Goal: Task Accomplishment & Management: Use online tool/utility

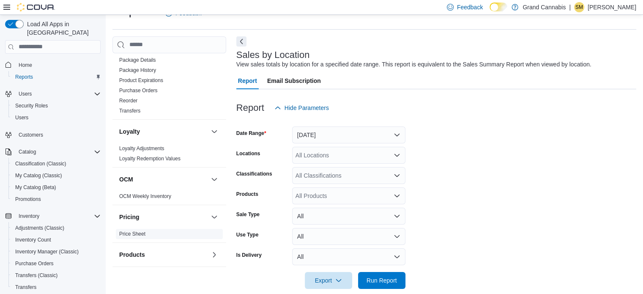
scroll to position [456, 0]
click at [128, 98] on link "Reorder" at bounding box center [128, 101] width 18 height 6
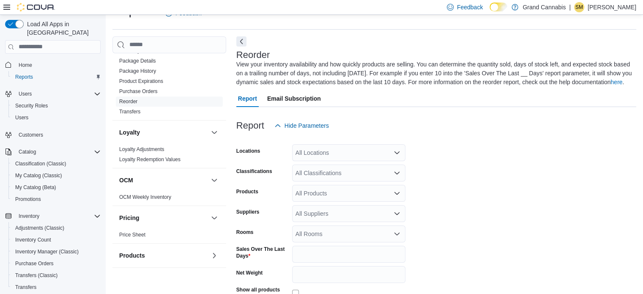
scroll to position [37, 0]
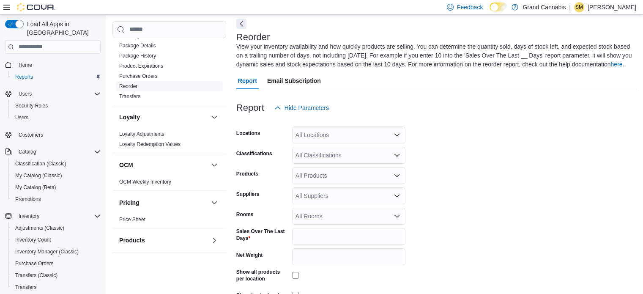
click at [347, 120] on div at bounding box center [436, 121] width 400 height 10
click at [343, 128] on div "All Locations" at bounding box center [348, 134] width 113 height 17
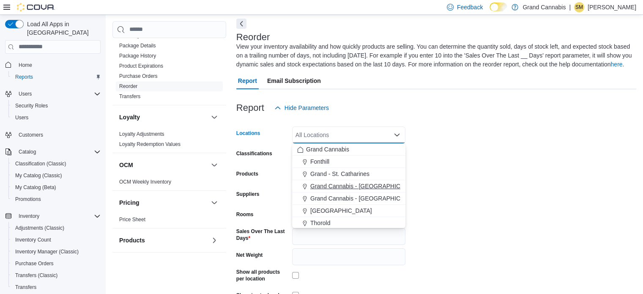
click at [341, 187] on span "Grand Cannabis - [GEOGRAPHIC_DATA]" at bounding box center [365, 186] width 110 height 8
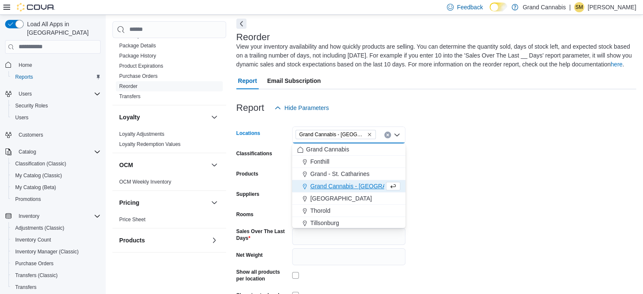
click at [473, 134] on form "Locations [GEOGRAPHIC_DATA] - [GEOGRAPHIC_DATA] Combo box. Selected. [GEOGRAPHI…" at bounding box center [436, 220] width 400 height 209
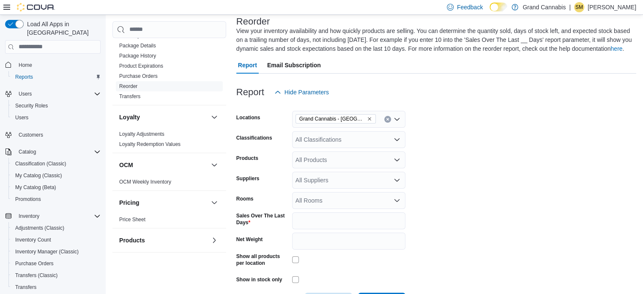
scroll to position [79, 0]
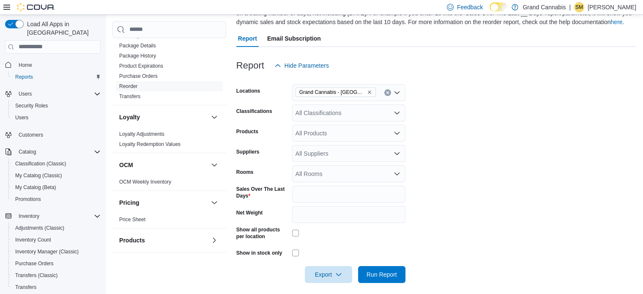
click at [352, 178] on div "All Rooms" at bounding box center [348, 173] width 113 height 17
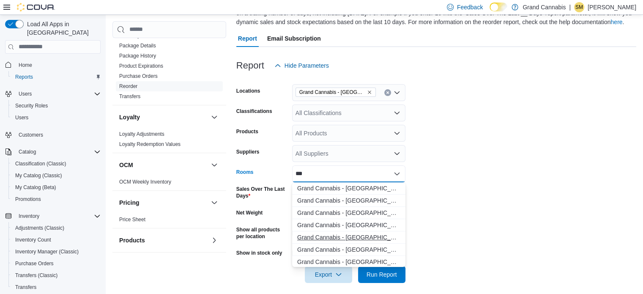
type input "***"
click at [352, 238] on span "Grand Cannabis - [GEOGRAPHIC_DATA] - Sales Floor" at bounding box center [348, 237] width 103 height 8
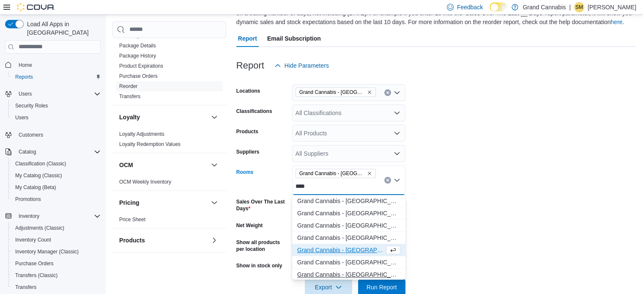
type input "****"
click at [354, 270] on span "Grand Cannabis - [GEOGRAPHIC_DATA] - [GEOGRAPHIC_DATA]" at bounding box center [348, 274] width 103 height 8
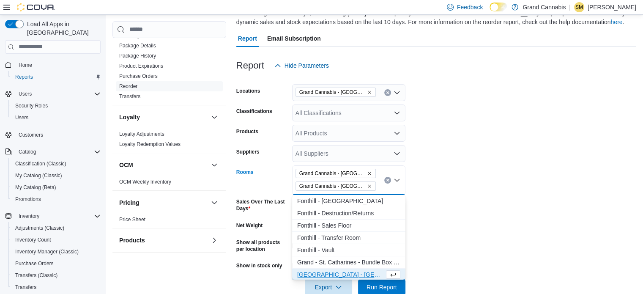
scroll to position [1, 0]
click at [437, 200] on form "Locations [GEOGRAPHIC_DATA] - [GEOGRAPHIC_DATA] Classifications All Classificat…" at bounding box center [436, 184] width 400 height 221
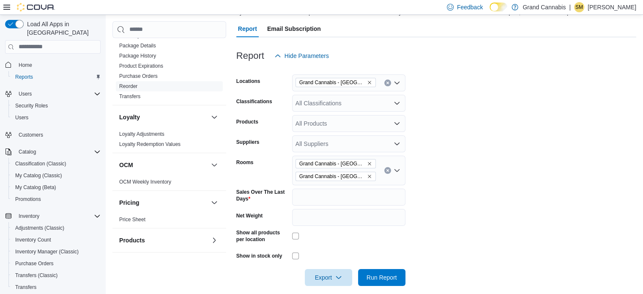
scroll to position [98, 0]
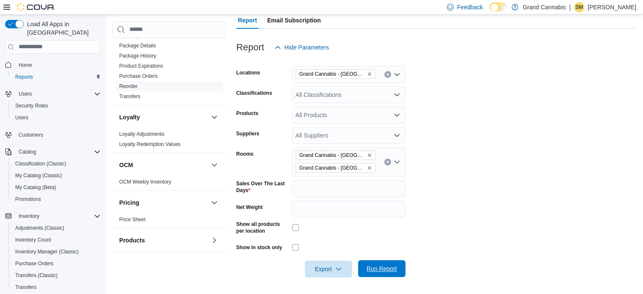
click at [393, 263] on span "Run Report" at bounding box center [381, 268] width 37 height 17
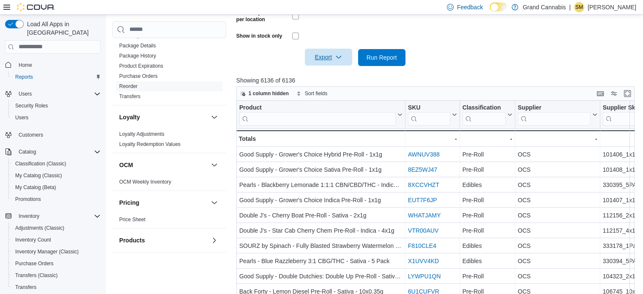
click at [317, 59] on span "Export" at bounding box center [328, 57] width 37 height 17
click at [322, 71] on span "Export to Excel" at bounding box center [330, 74] width 38 height 7
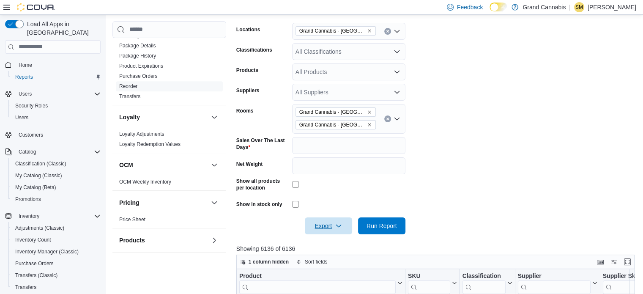
scroll to position [140, 0]
click at [387, 120] on icon "Clear input" at bounding box center [387, 119] width 3 height 3
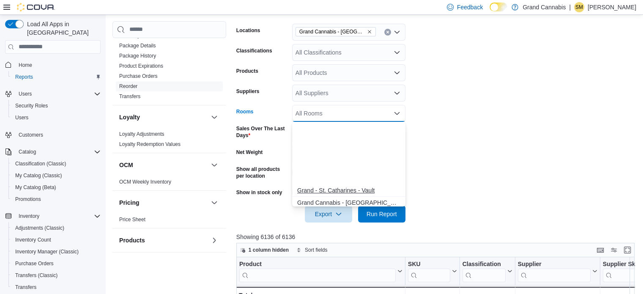
scroll to position [169, 0]
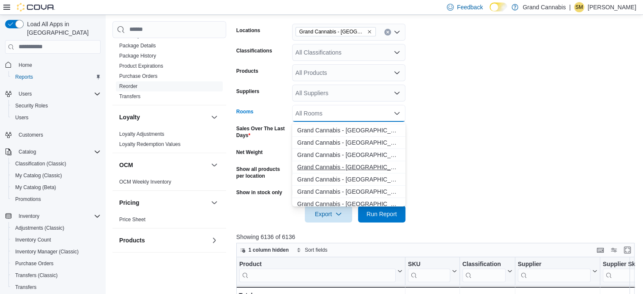
click at [343, 166] on span "Grand Cannabis - [GEOGRAPHIC_DATA] - Sales Floor" at bounding box center [348, 167] width 103 height 8
click at [379, 192] on span "Grand Cannabis - [GEOGRAPHIC_DATA] - [GEOGRAPHIC_DATA]" at bounding box center [348, 191] width 103 height 8
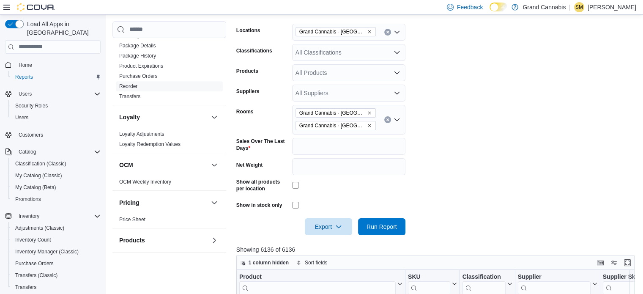
click at [444, 189] on form "Locations [GEOGRAPHIC_DATA] - [GEOGRAPHIC_DATA] Classifications All Classificat…" at bounding box center [437, 124] width 402 height 221
click at [382, 220] on span "Run Report" at bounding box center [381, 226] width 37 height 17
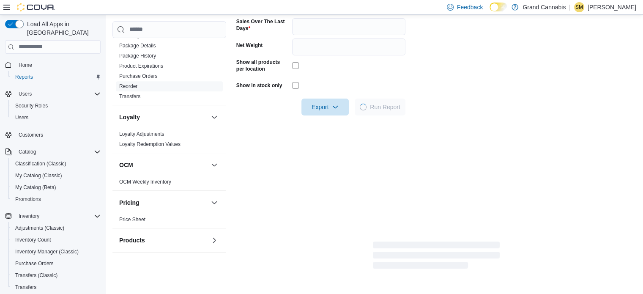
scroll to position [267, 0]
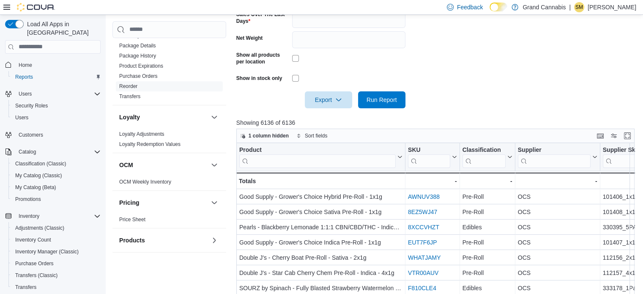
click at [490, 162] on input "search" at bounding box center [483, 161] width 43 height 14
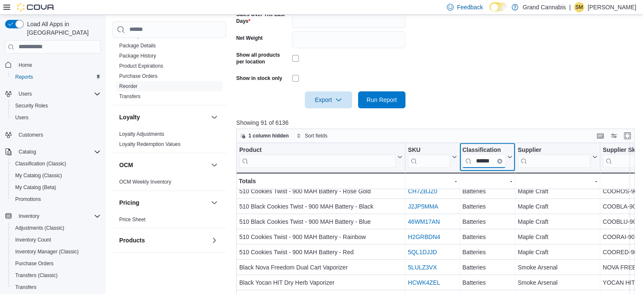
scroll to position [169, 0]
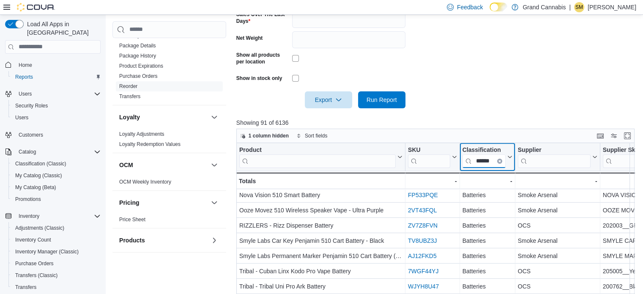
type input "******"
drag, startPoint x: 498, startPoint y: 161, endPoint x: 478, endPoint y: 158, distance: 20.6
click at [499, 161] on icon "Clear input" at bounding box center [500, 161] width 2 height 2
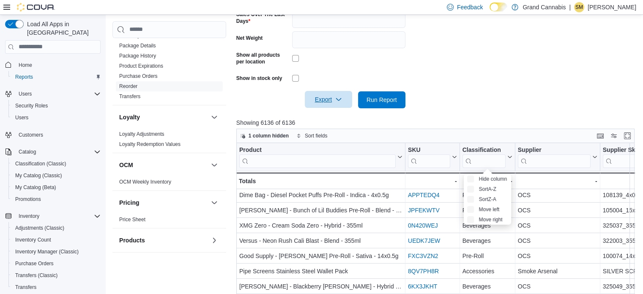
click at [333, 99] on span "Export" at bounding box center [328, 99] width 37 height 17
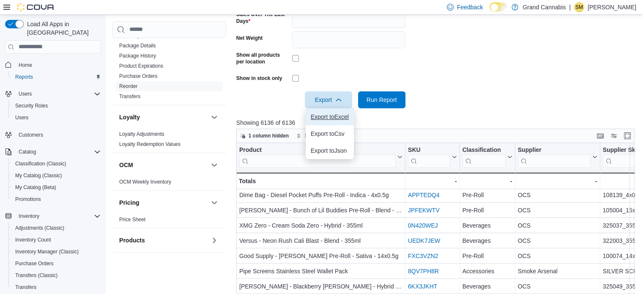
click at [333, 111] on button "Export to Excel" at bounding box center [330, 116] width 48 height 17
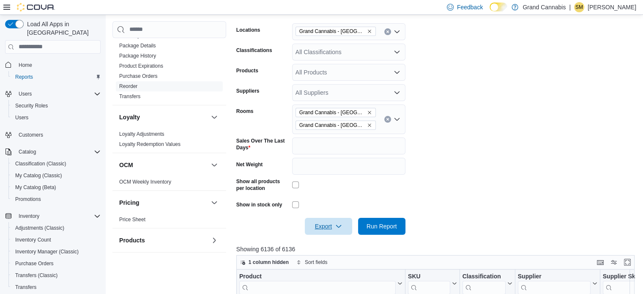
scroll to position [140, 0]
click at [388, 120] on icon "Clear input" at bounding box center [387, 119] width 3 height 3
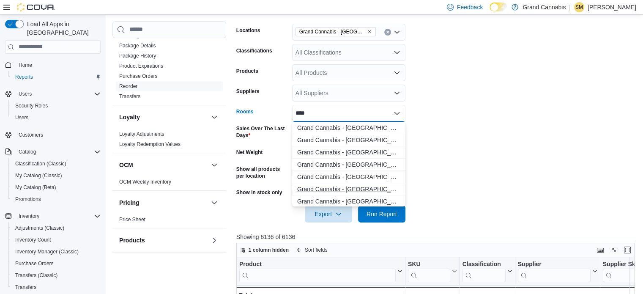
type input "****"
click at [367, 191] on span "Grand Cannabis - [GEOGRAPHIC_DATA] - Sales Floor" at bounding box center [348, 189] width 103 height 8
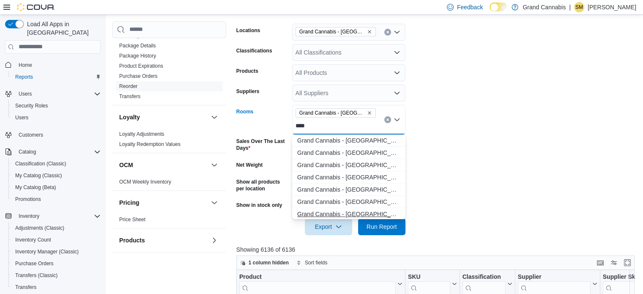
type input "****"
click at [360, 211] on span "Grand Cannabis - [GEOGRAPHIC_DATA] - [GEOGRAPHIC_DATA]" at bounding box center [348, 214] width 103 height 8
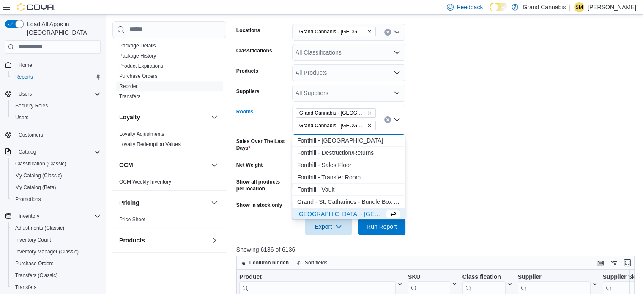
scroll to position [1, 0]
click at [526, 156] on form "Locations [GEOGRAPHIC_DATA] - [GEOGRAPHIC_DATA] Classifications All Classificat…" at bounding box center [437, 124] width 402 height 221
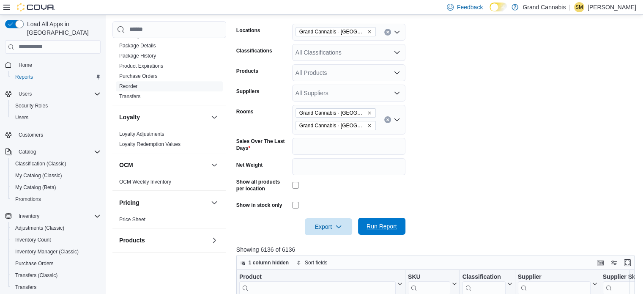
click at [396, 229] on span "Run Report" at bounding box center [381, 226] width 30 height 8
click at [333, 223] on span "Export" at bounding box center [328, 226] width 37 height 17
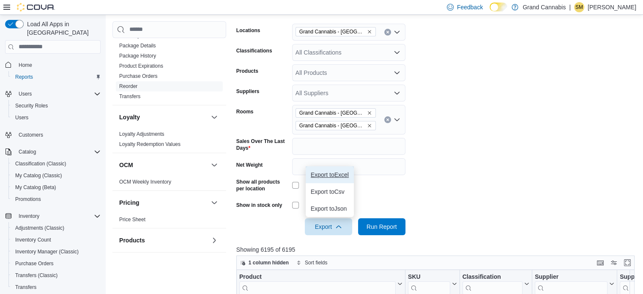
click at [338, 177] on span "Export to Excel" at bounding box center [330, 174] width 38 height 7
